Goal: Browse casually

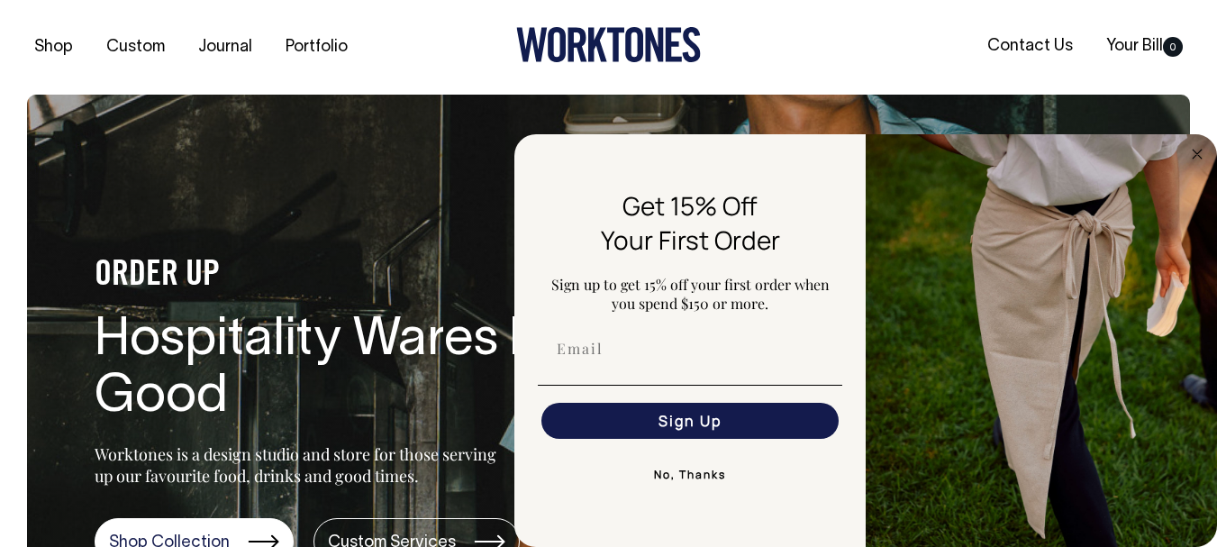
click at [64, 26] on div "Shop Custom Journal Portfolio Contact Us Your Bill 0" at bounding box center [608, 47] width 1217 height 95
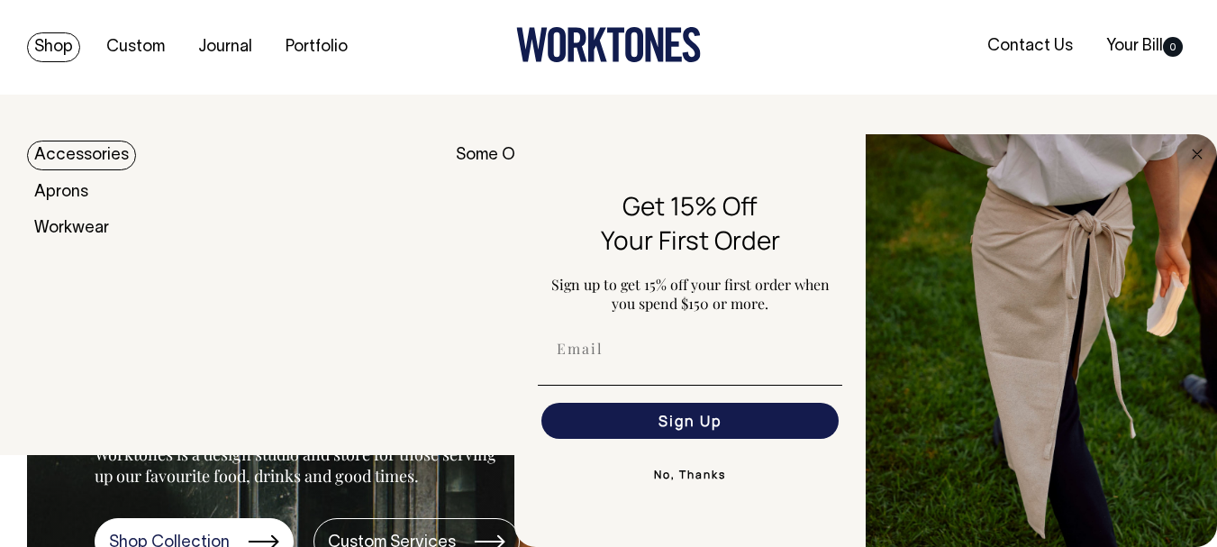
click at [59, 50] on link "Shop" at bounding box center [53, 47] width 53 height 30
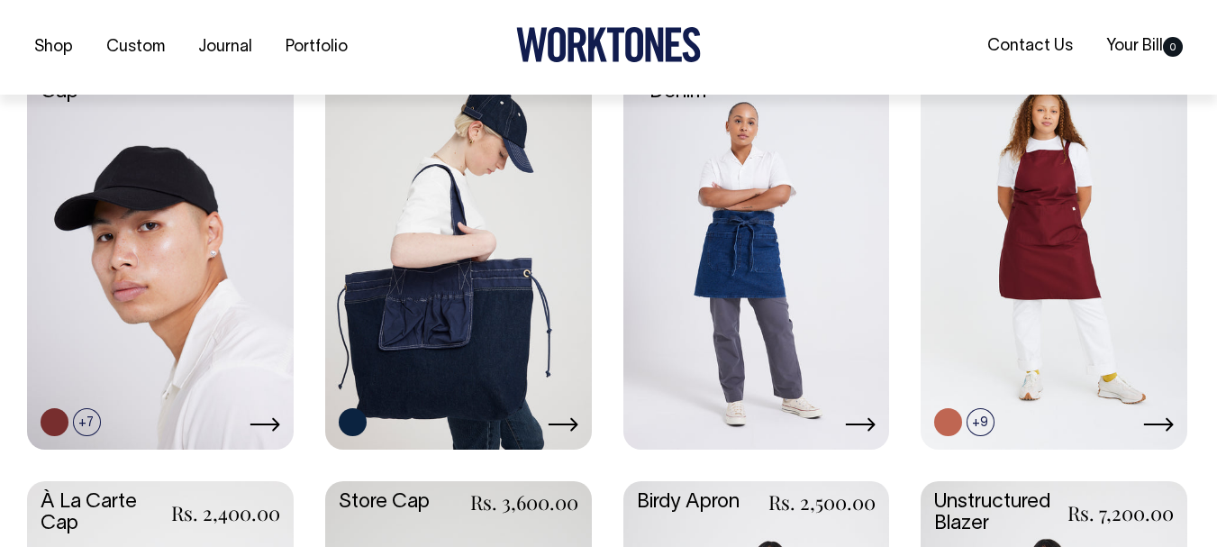
scroll to position [957, 0]
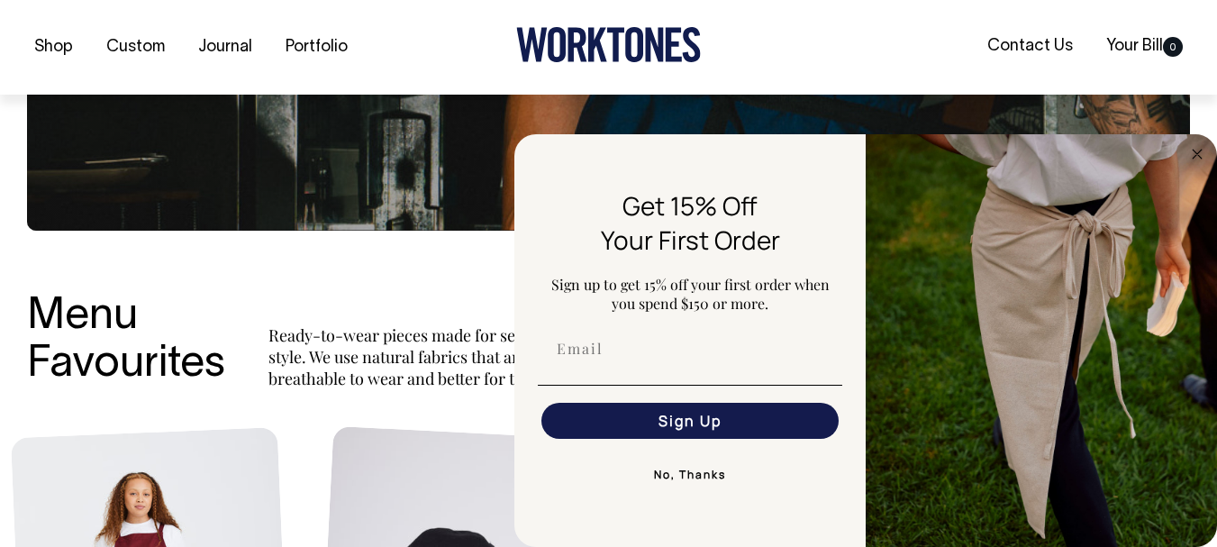
scroll to position [957, 0]
